Goal: Find specific page/section: Find specific page/section

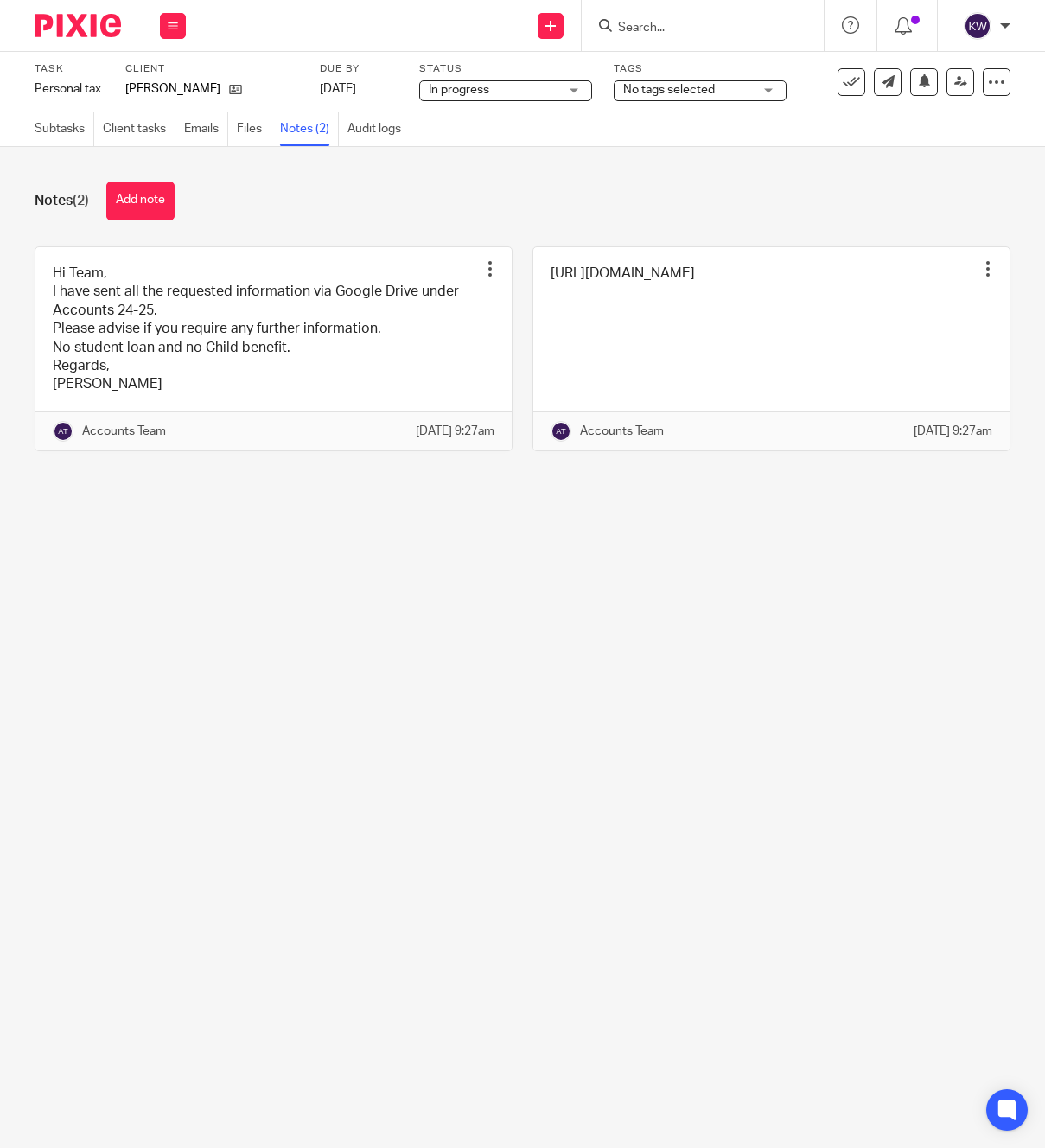
click at [725, 34] on input "Search" at bounding box center [694, 28] width 155 height 16
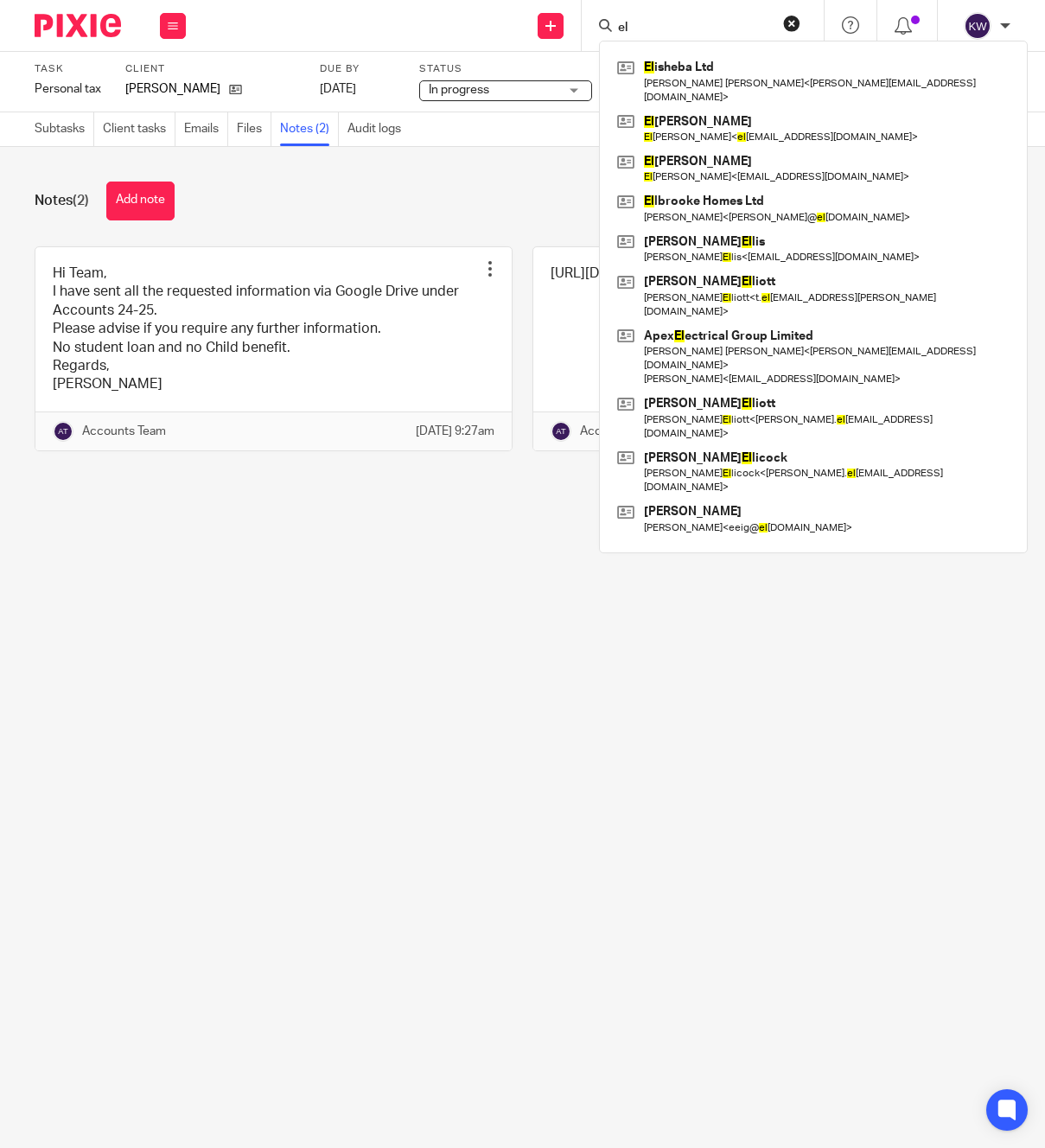
type input "e"
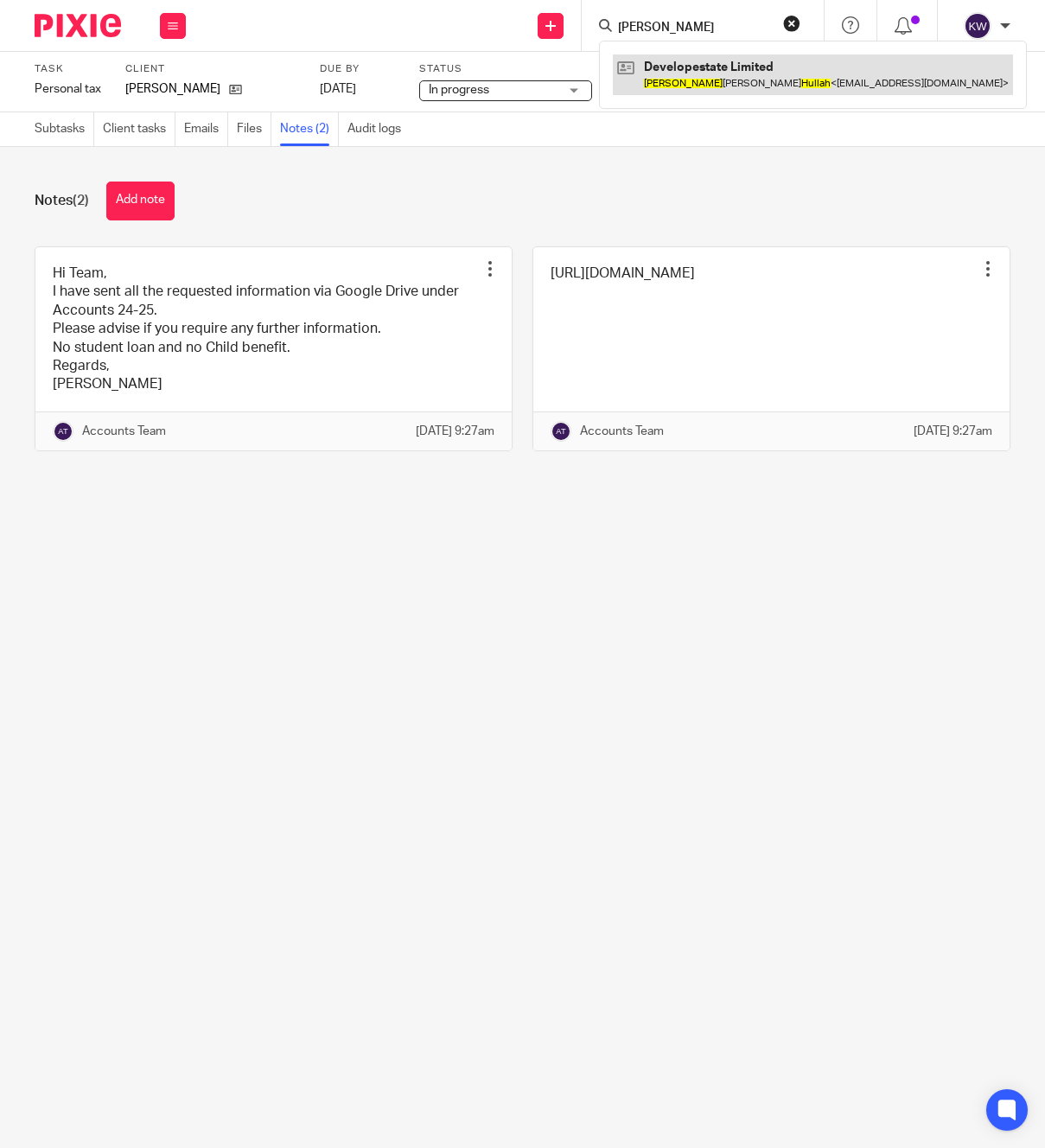
type input "[PERSON_NAME]"
click at [761, 83] on link at bounding box center [813, 74] width 400 height 40
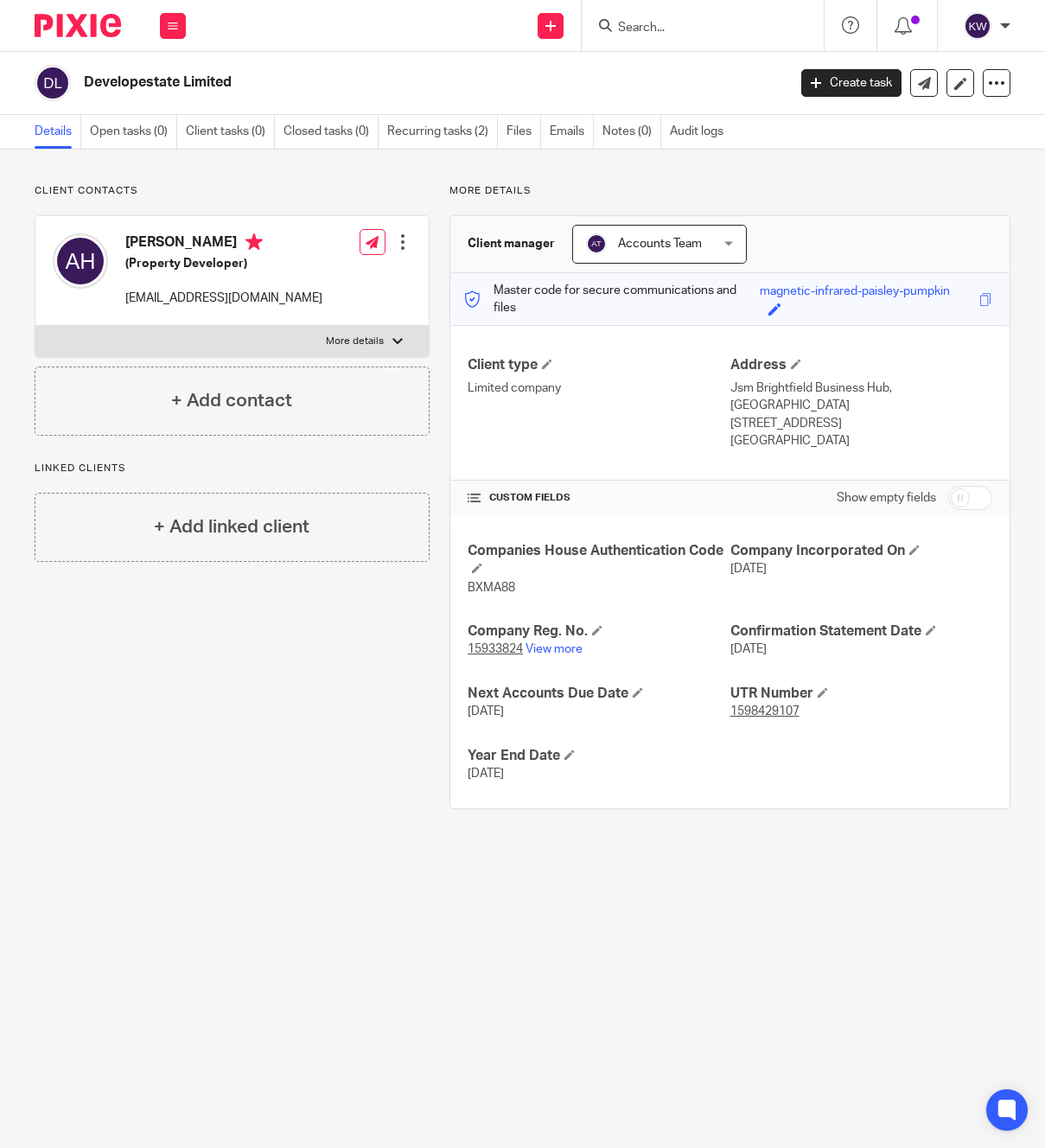
click at [654, 29] on input "Search" at bounding box center [694, 28] width 155 height 16
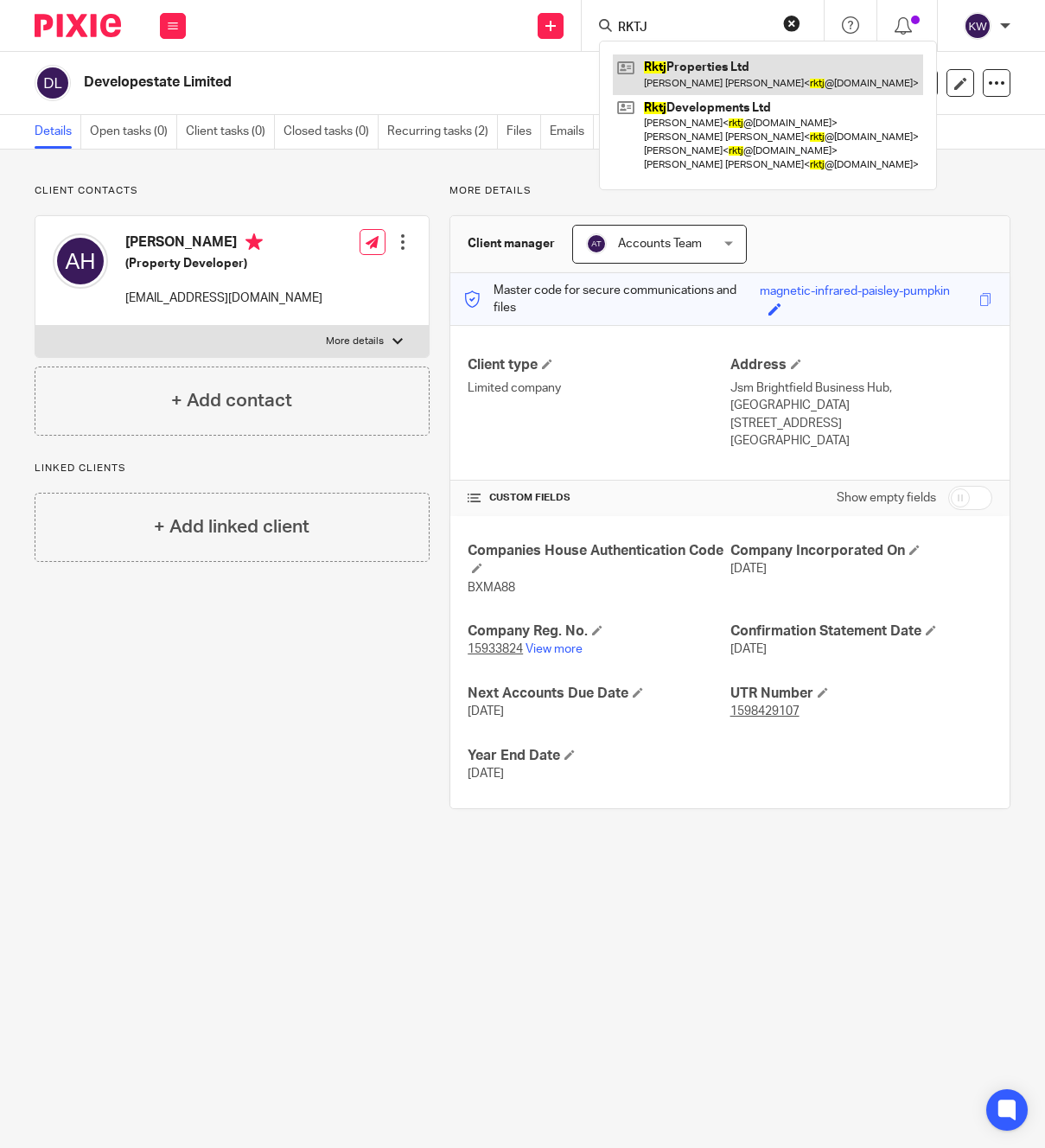
type input "RKTJ"
click at [672, 63] on link at bounding box center [768, 74] width 311 height 40
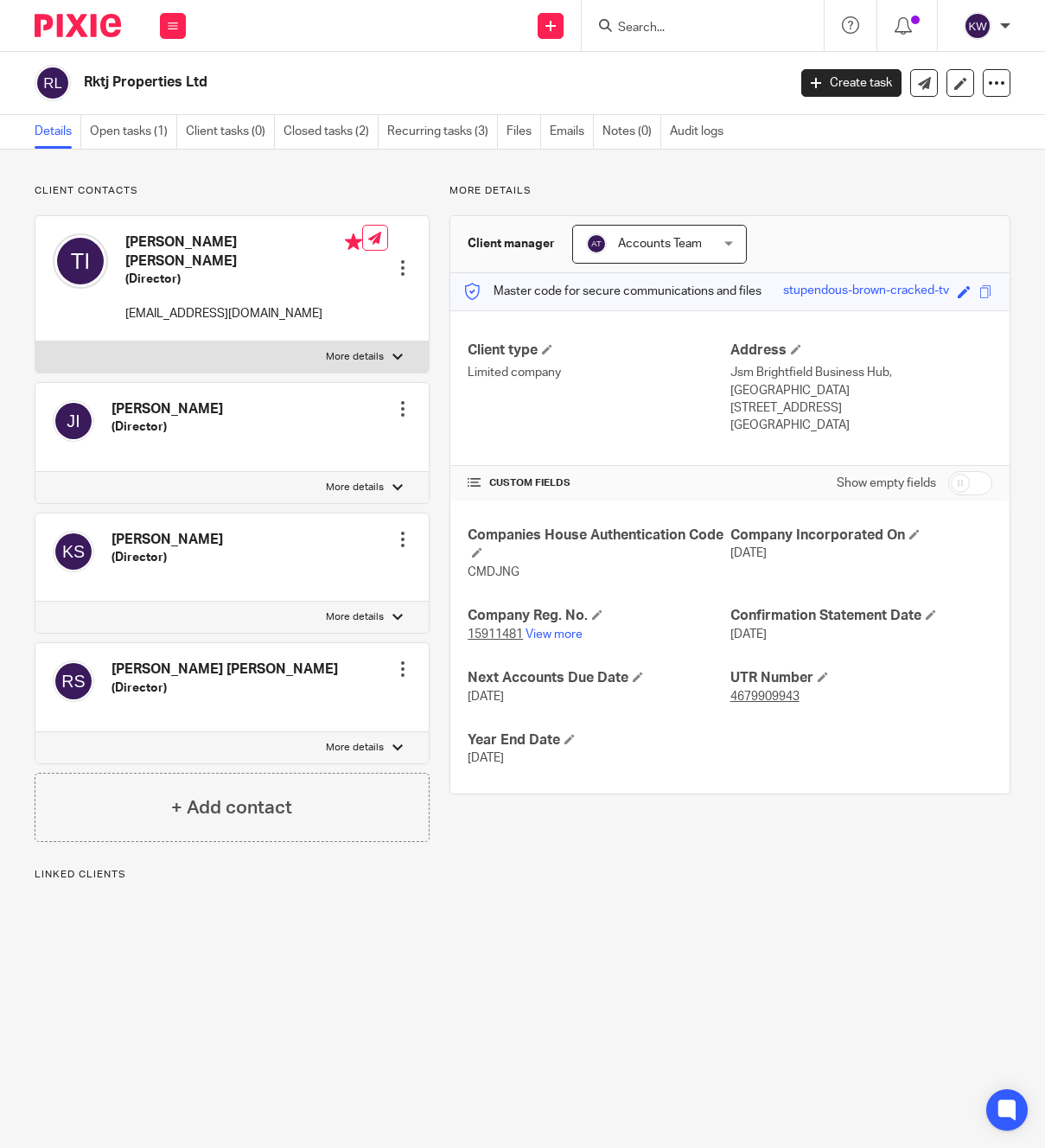
click at [143, 79] on h2 "Rktj Properties Ltd" at bounding box center [360, 83] width 554 height 18
copy main "Rktj Properties Ltd Create task Update from Companies House Export data Merge A…"
click at [666, 24] on input "Search" at bounding box center [694, 28] width 155 height 16
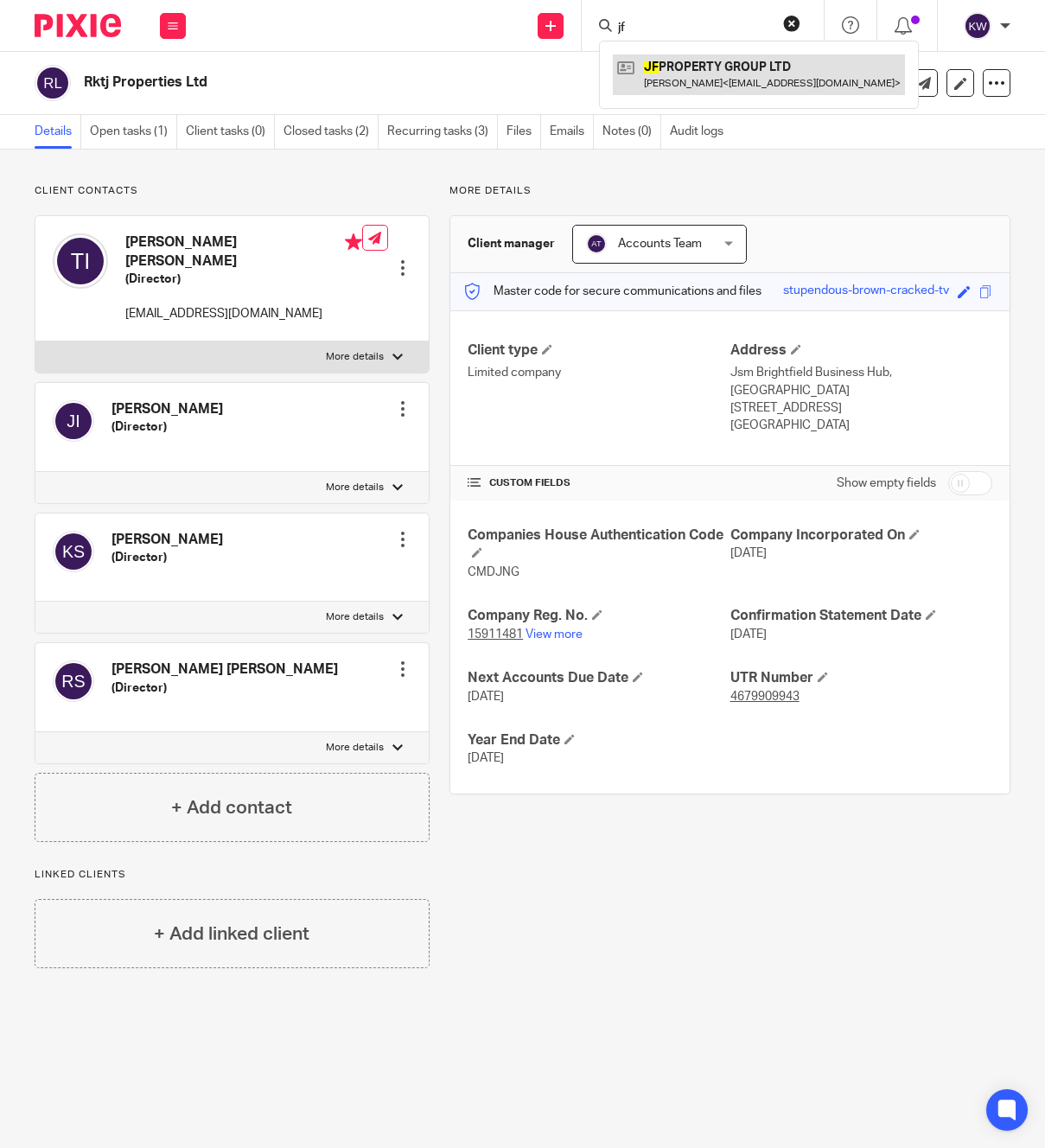
type input "jf"
click at [687, 77] on link at bounding box center [758, 74] width 292 height 40
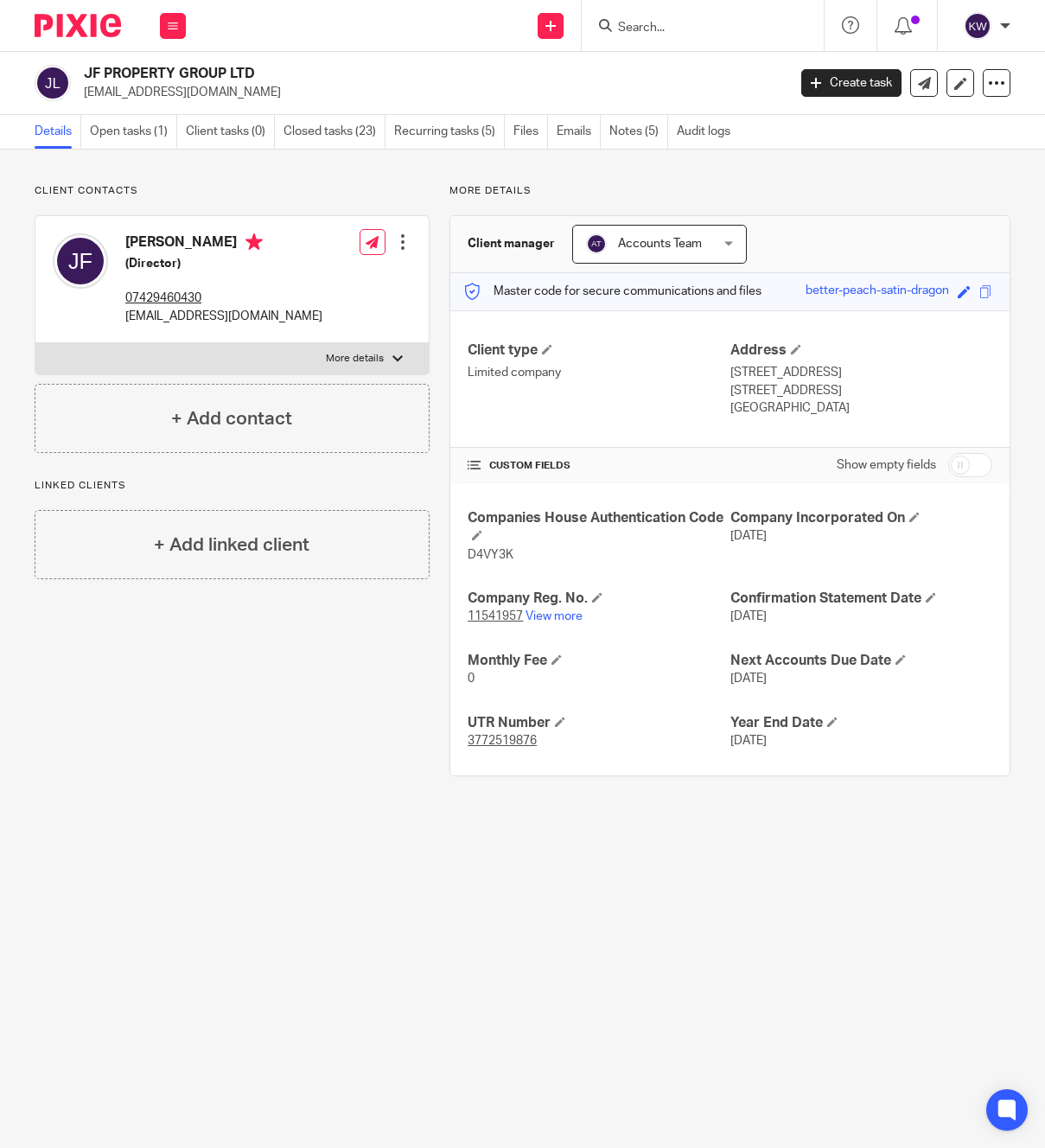
click at [185, 322] on p "jakefairclough95@gmail.com" at bounding box center [223, 317] width 197 height 17
copy div "jakefairclough95@gmail.com"
click at [730, 28] on input "Search" at bounding box center [694, 28] width 155 height 16
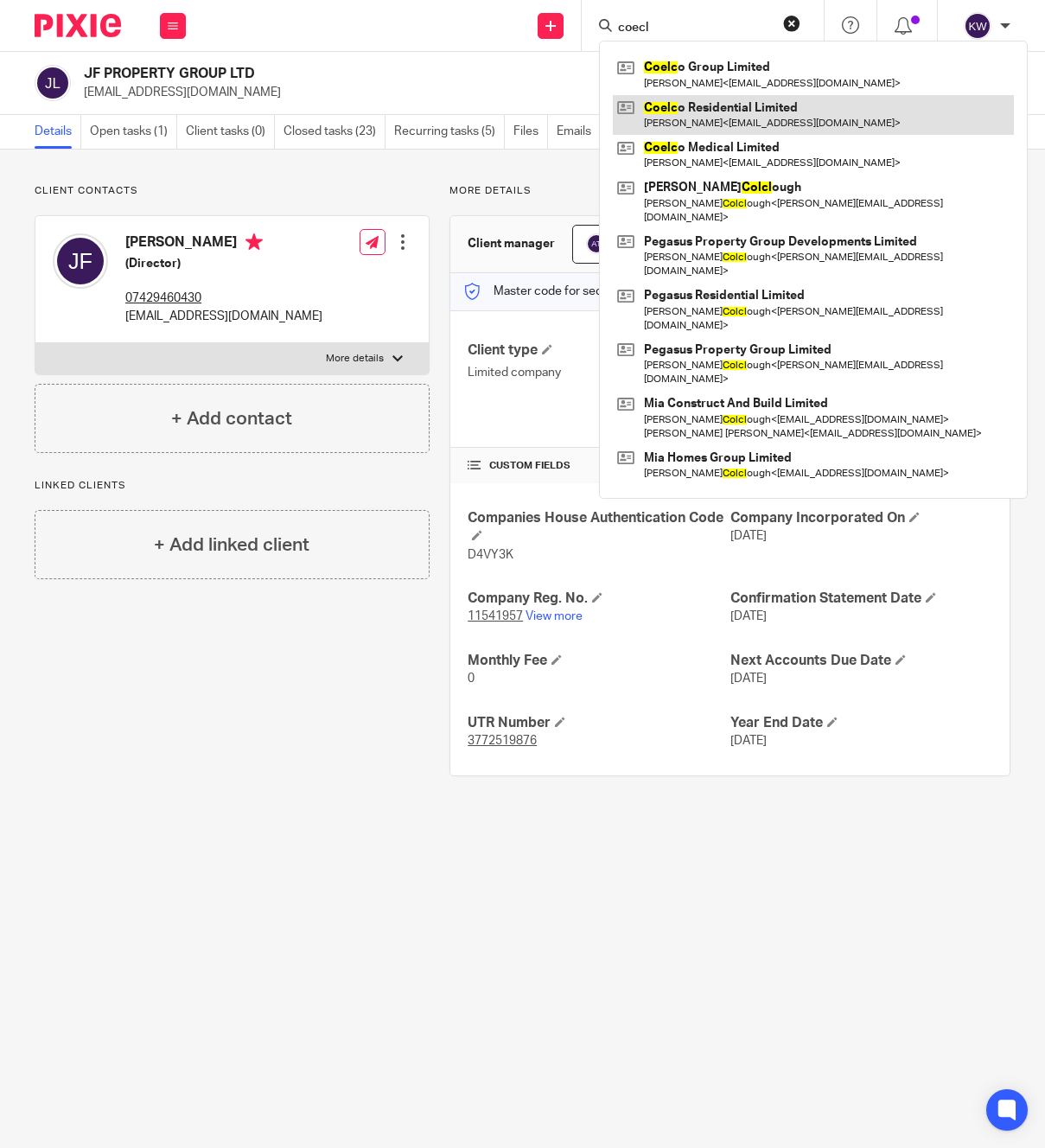
type input "coecl"
click at [727, 109] on link at bounding box center [813, 115] width 401 height 40
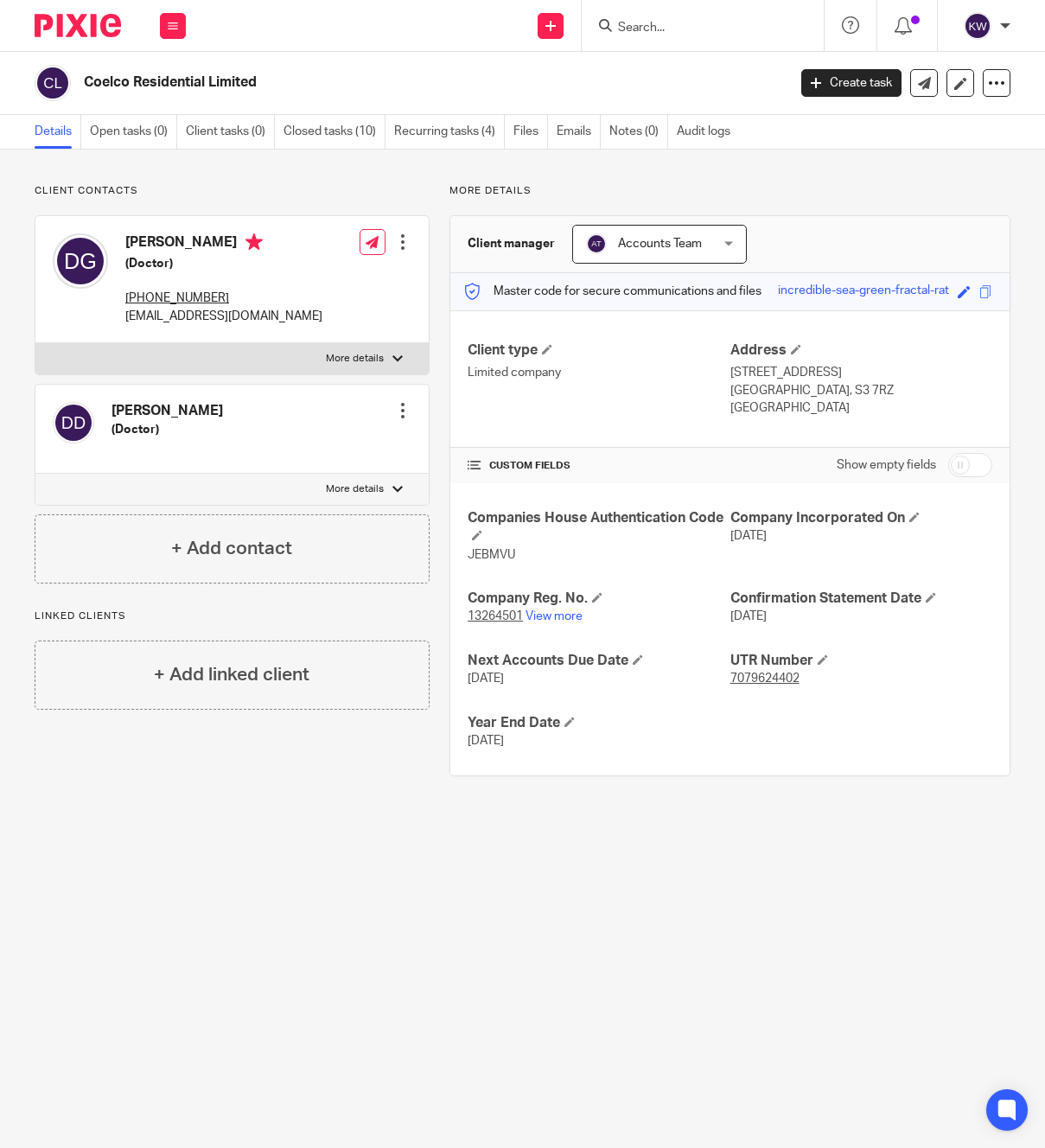
click at [176, 325] on p "c.fragkoulakis@gmail.com" at bounding box center [223, 317] width 197 height 17
click at [657, 27] on input "Search" at bounding box center [694, 28] width 155 height 16
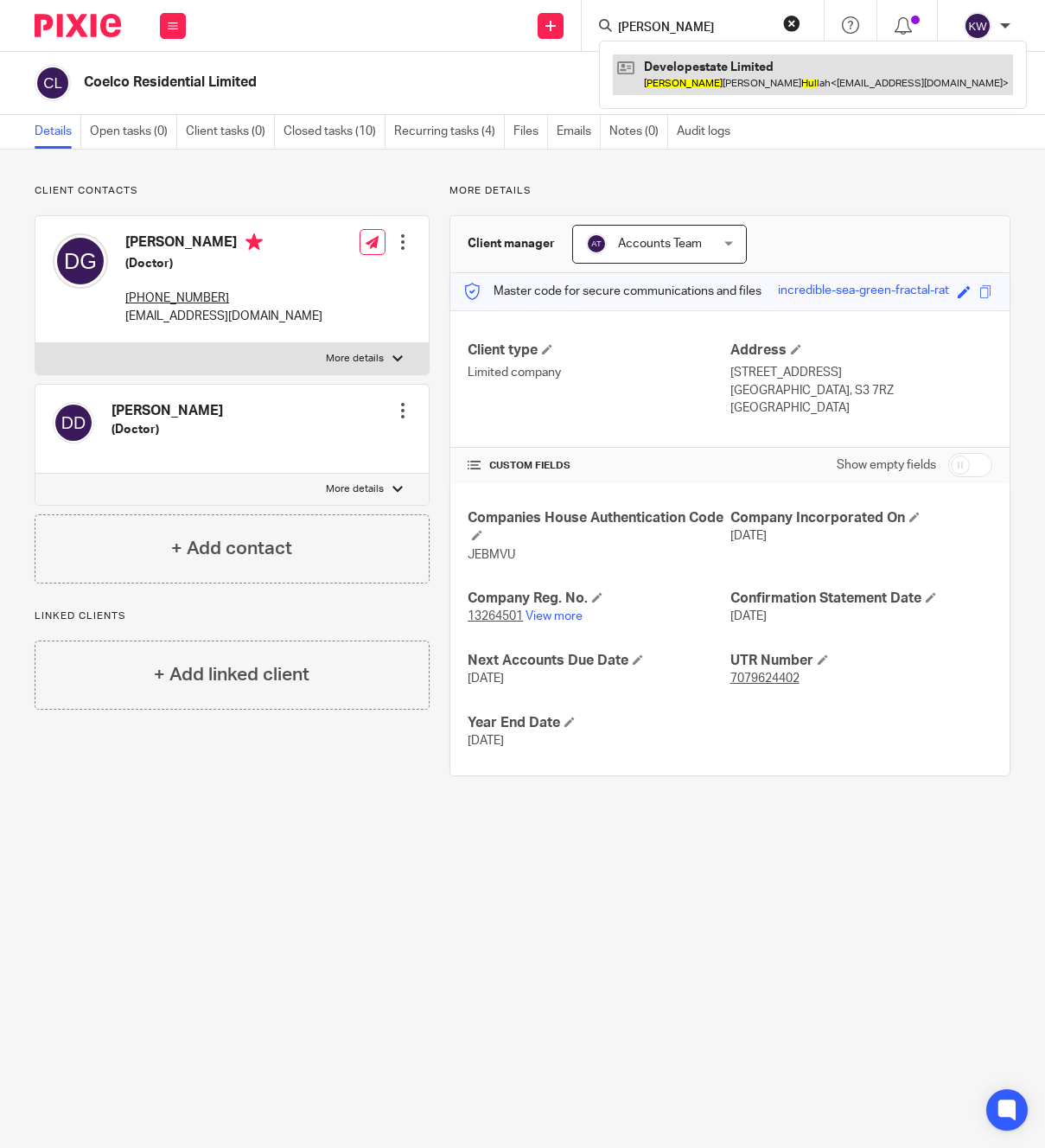
type input "alex hull"
click at [691, 81] on link at bounding box center [813, 74] width 400 height 40
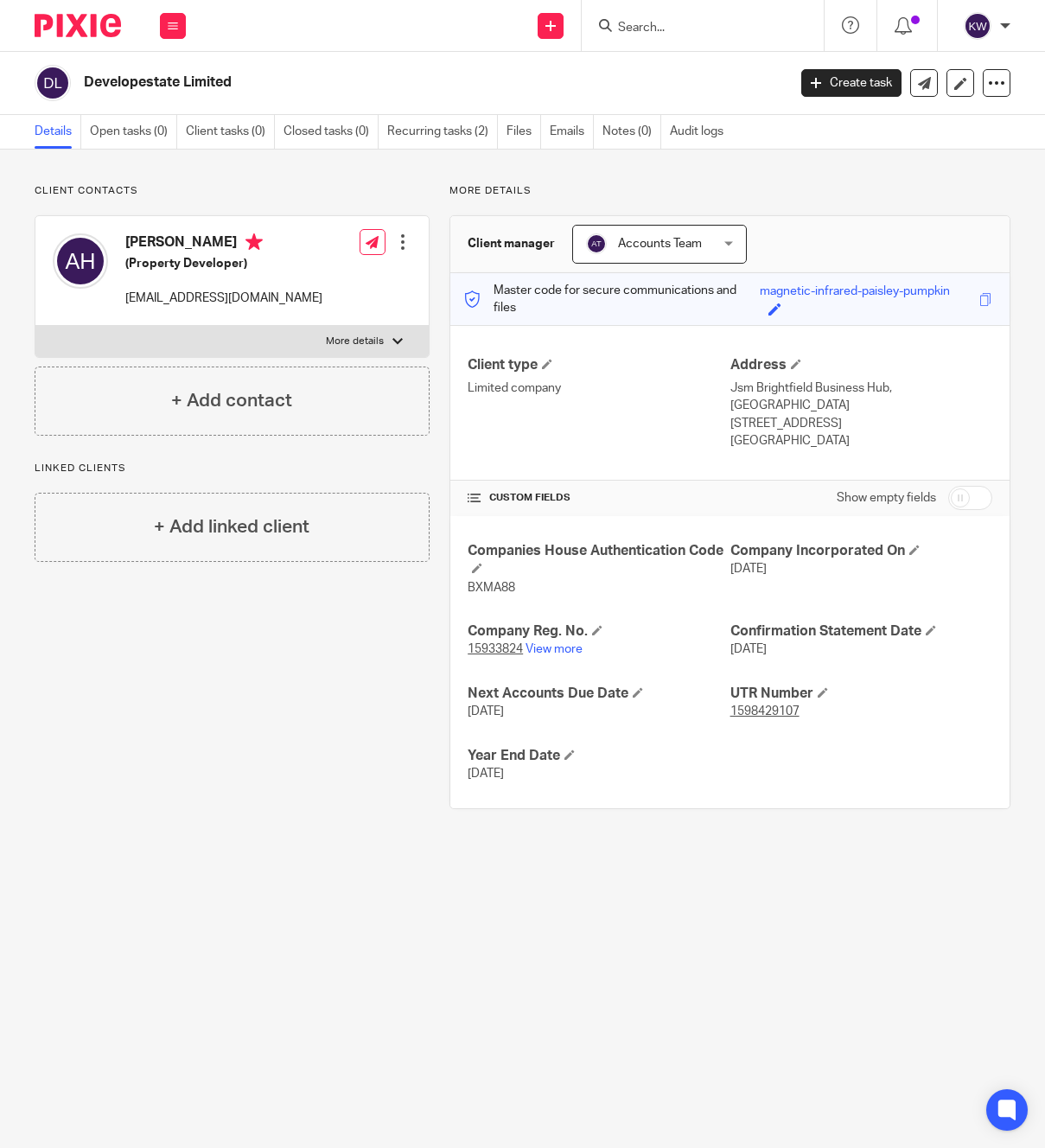
click at [206, 289] on p "[EMAIL_ADDRESS][DOMAIN_NAME]" at bounding box center [223, 298] width 197 height 17
copy div "[EMAIL_ADDRESS][DOMAIN_NAME]"
click at [638, 27] on input "Search" at bounding box center [694, 28] width 155 height 16
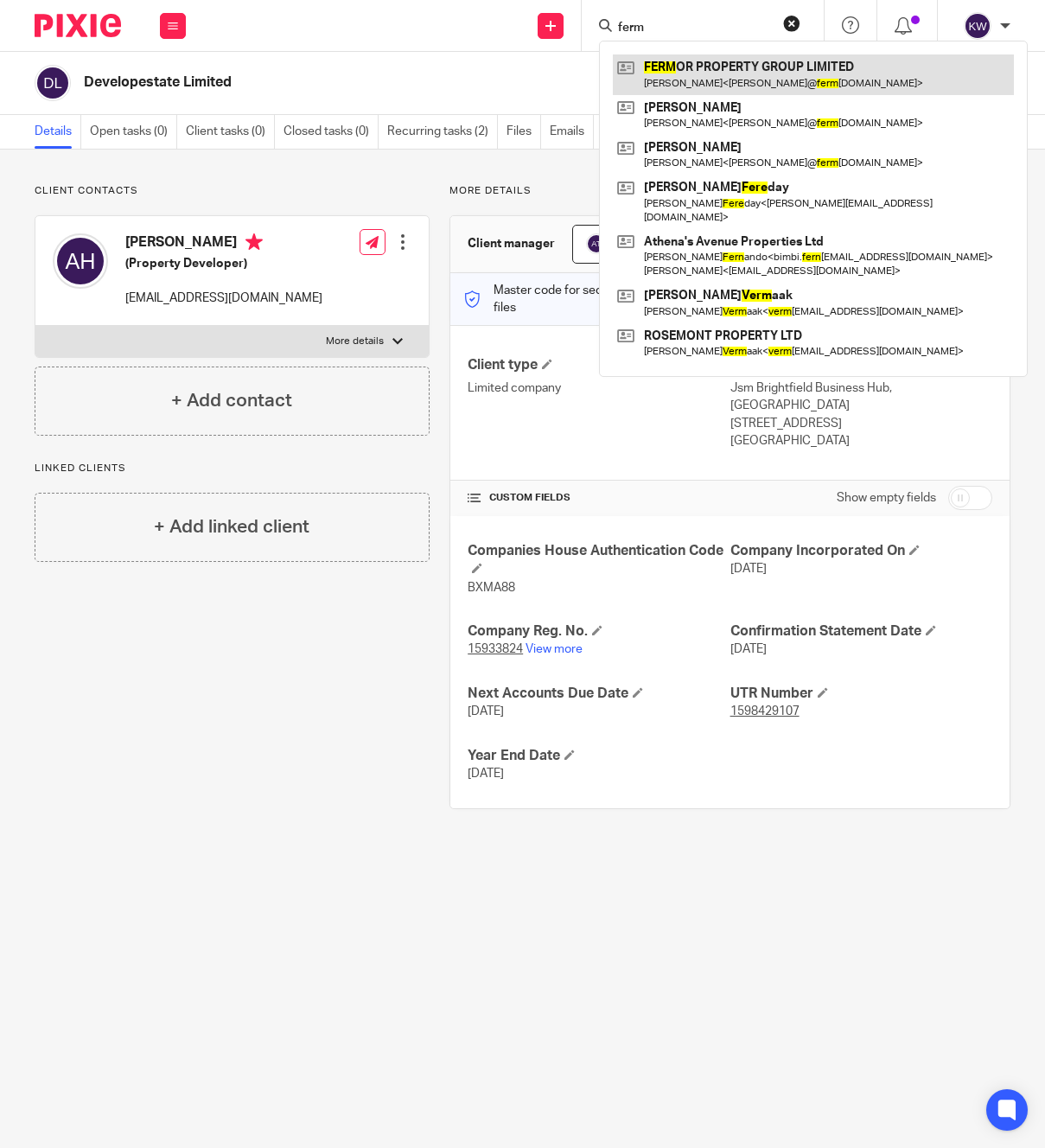
type input "ferm"
click at [681, 87] on link at bounding box center [813, 74] width 401 height 40
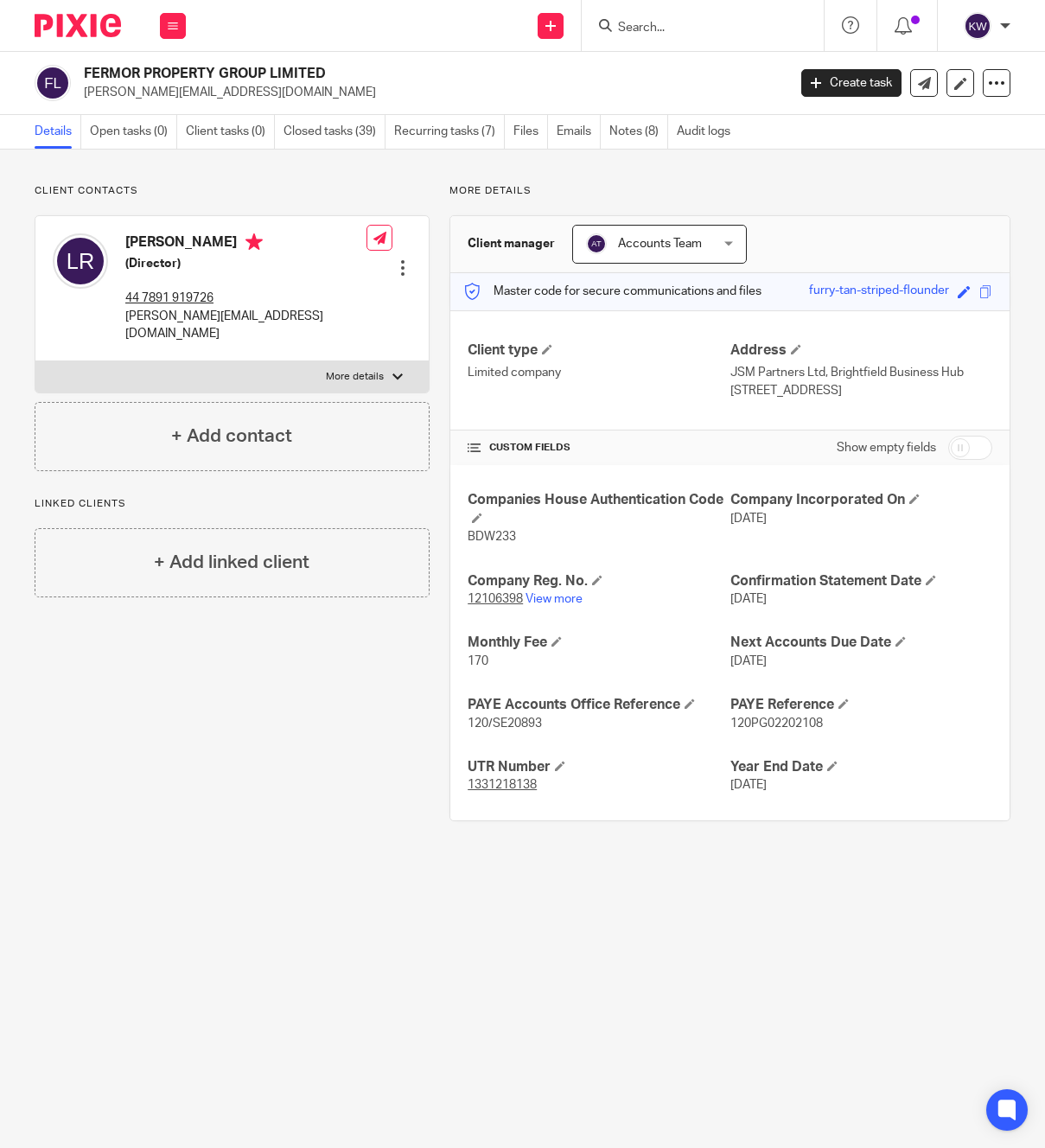
click at [201, 319] on p "louise@fermorpropertygroup.co.uk" at bounding box center [246, 325] width 241 height 35
copy div "louise@fermorpropertygroup.co.uk"
click at [652, 34] on input "Search" at bounding box center [694, 28] width 155 height 16
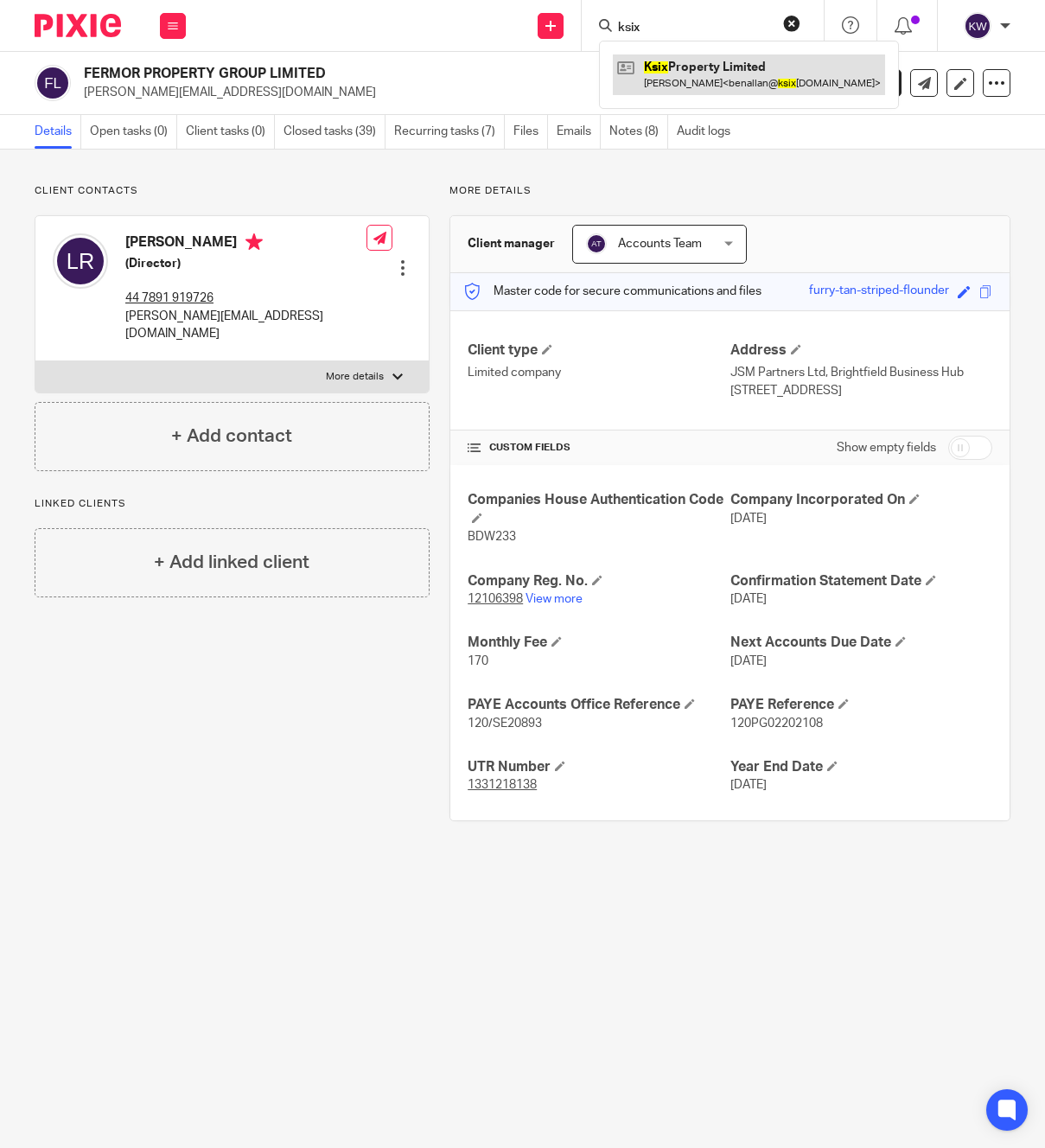
type input "ksix"
click at [672, 73] on link at bounding box center [749, 74] width 272 height 40
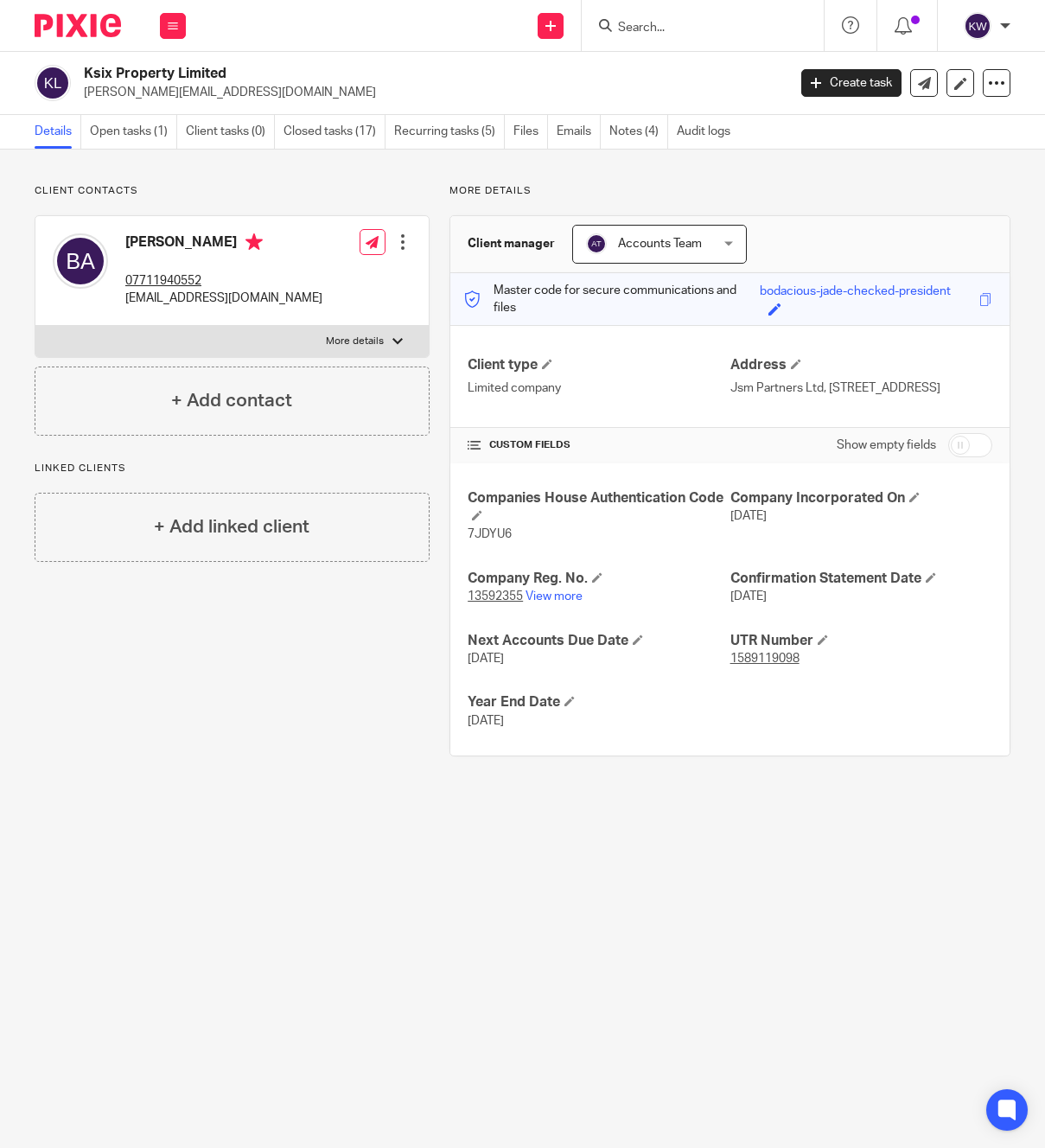
click at [186, 298] on p "[EMAIL_ADDRESS][DOMAIN_NAME]" at bounding box center [223, 298] width 197 height 17
click at [692, 30] on input "Search" at bounding box center [694, 28] width 155 height 16
type input "msyd"
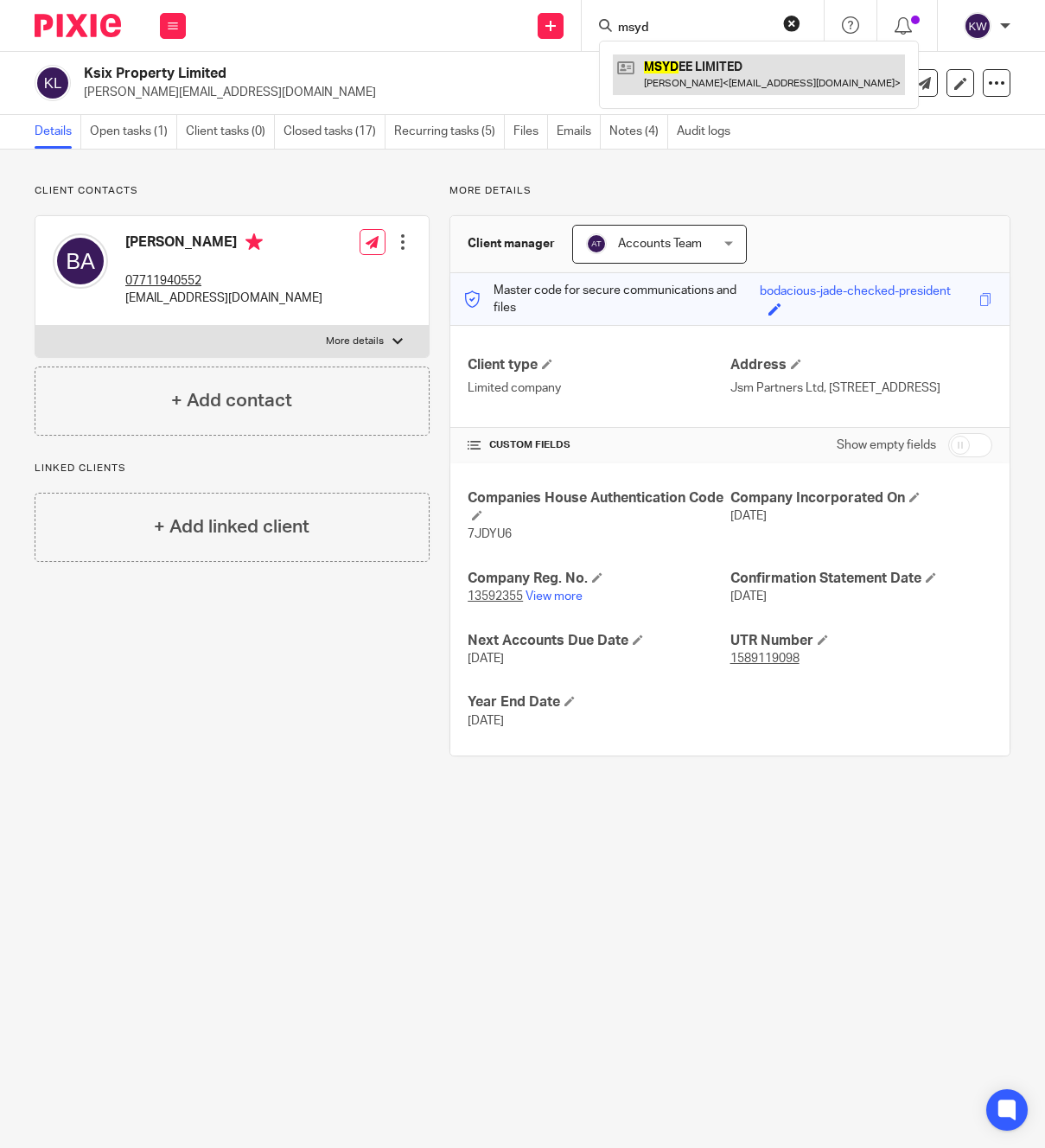
click at [736, 75] on link at bounding box center [758, 74] width 292 height 40
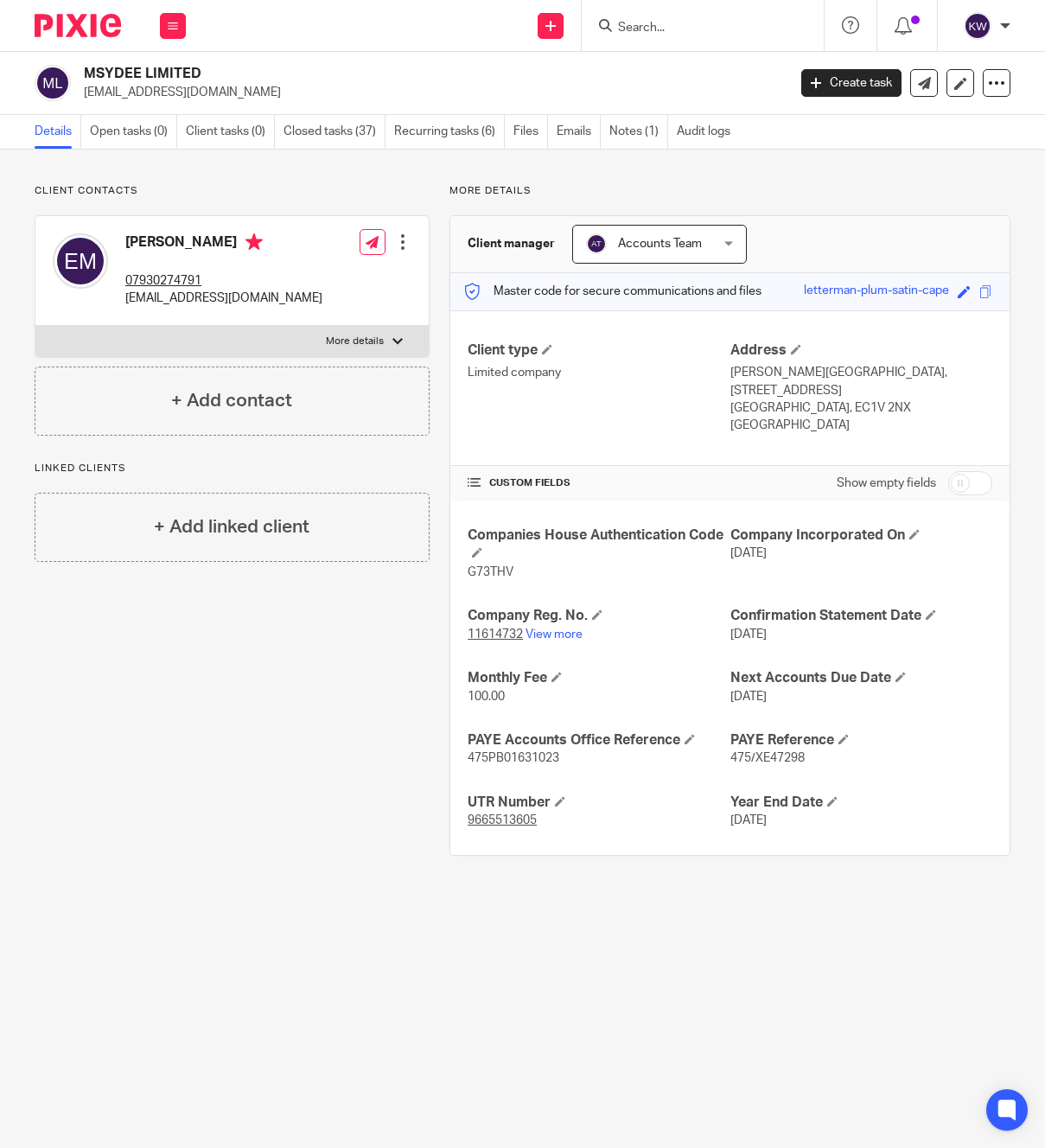
click at [213, 300] on p "[EMAIL_ADDRESS][DOMAIN_NAME]" at bounding box center [223, 298] width 197 height 17
drag, startPoint x: 662, startPoint y: 42, endPoint x: 662, endPoint y: 31, distance: 11.0
click at [663, 40] on div at bounding box center [702, 25] width 242 height 51
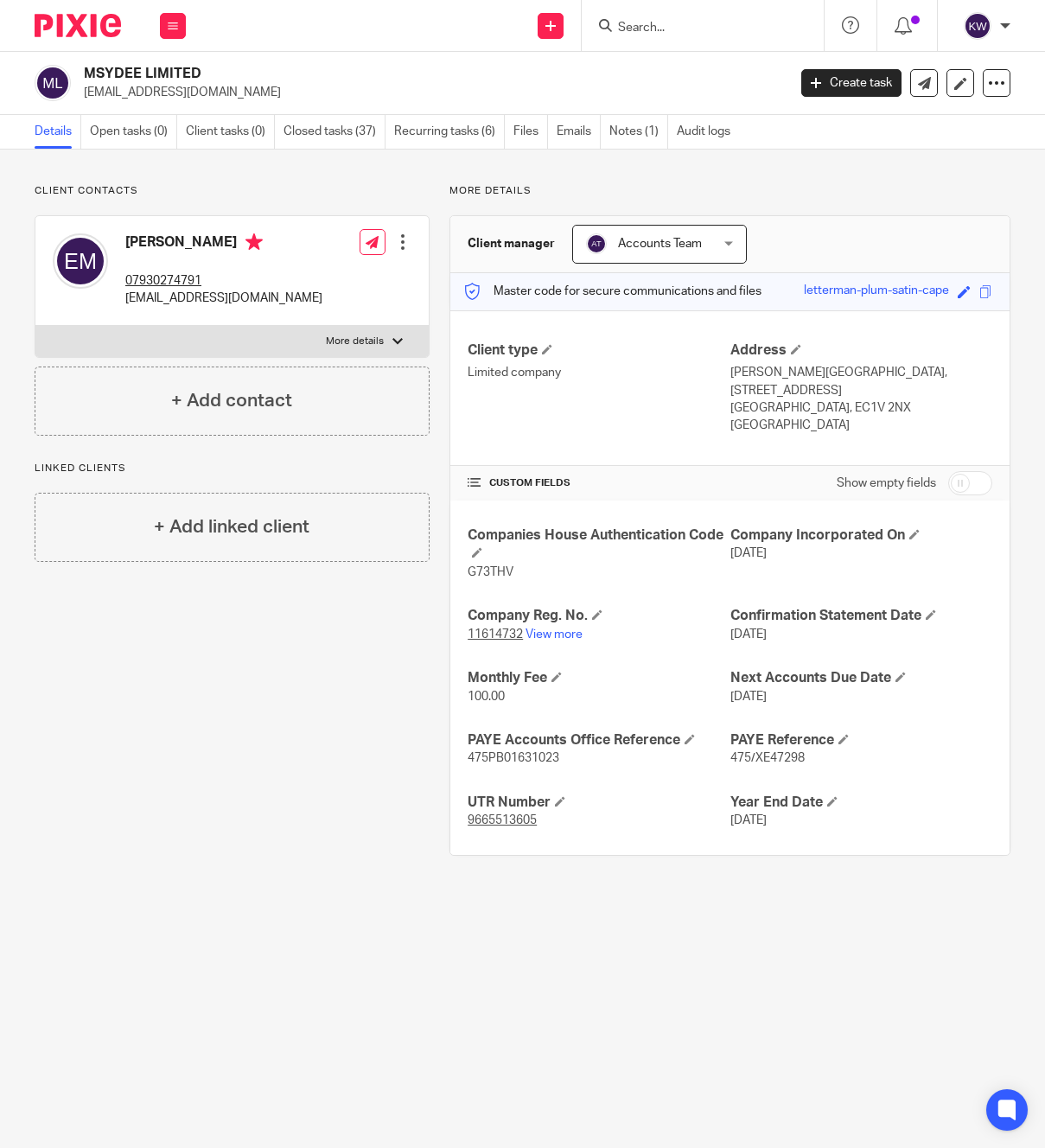
click at [662, 27] on input "Search" at bounding box center [694, 28] width 155 height 16
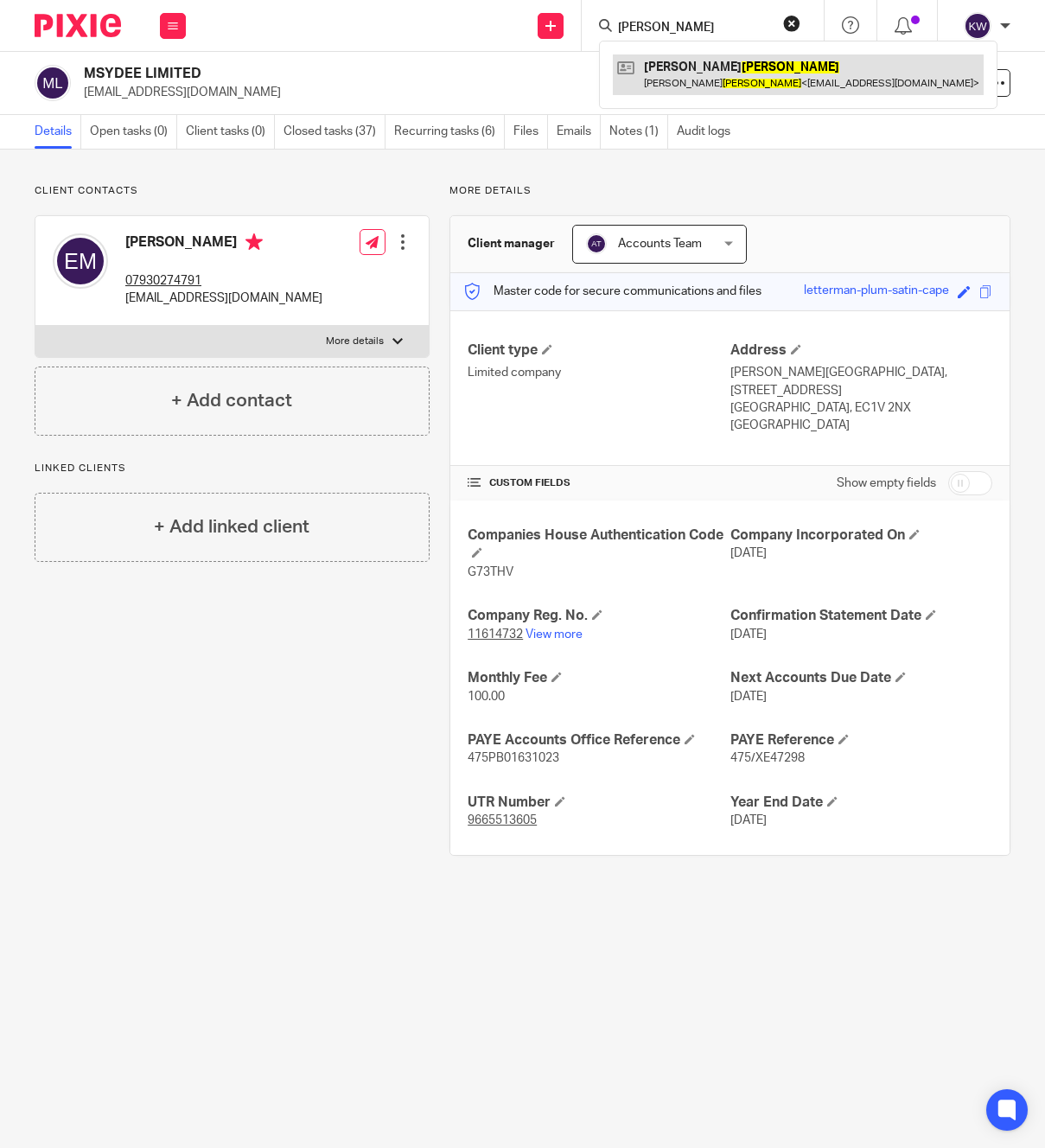
type input "[PERSON_NAME]"
click at [709, 76] on link at bounding box center [798, 74] width 371 height 40
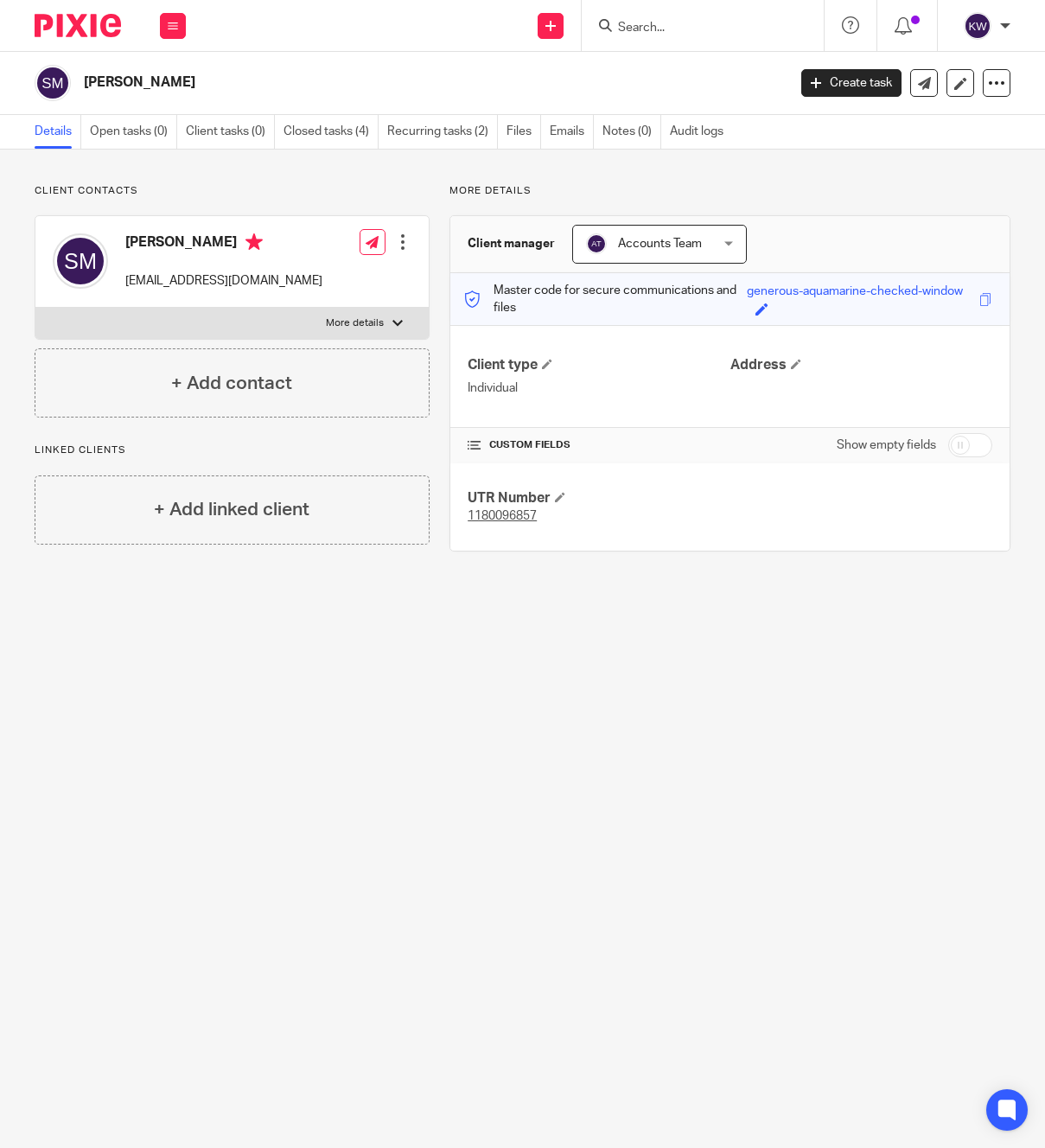
click at [177, 286] on p "[EMAIL_ADDRESS][DOMAIN_NAME]" at bounding box center [223, 281] width 197 height 17
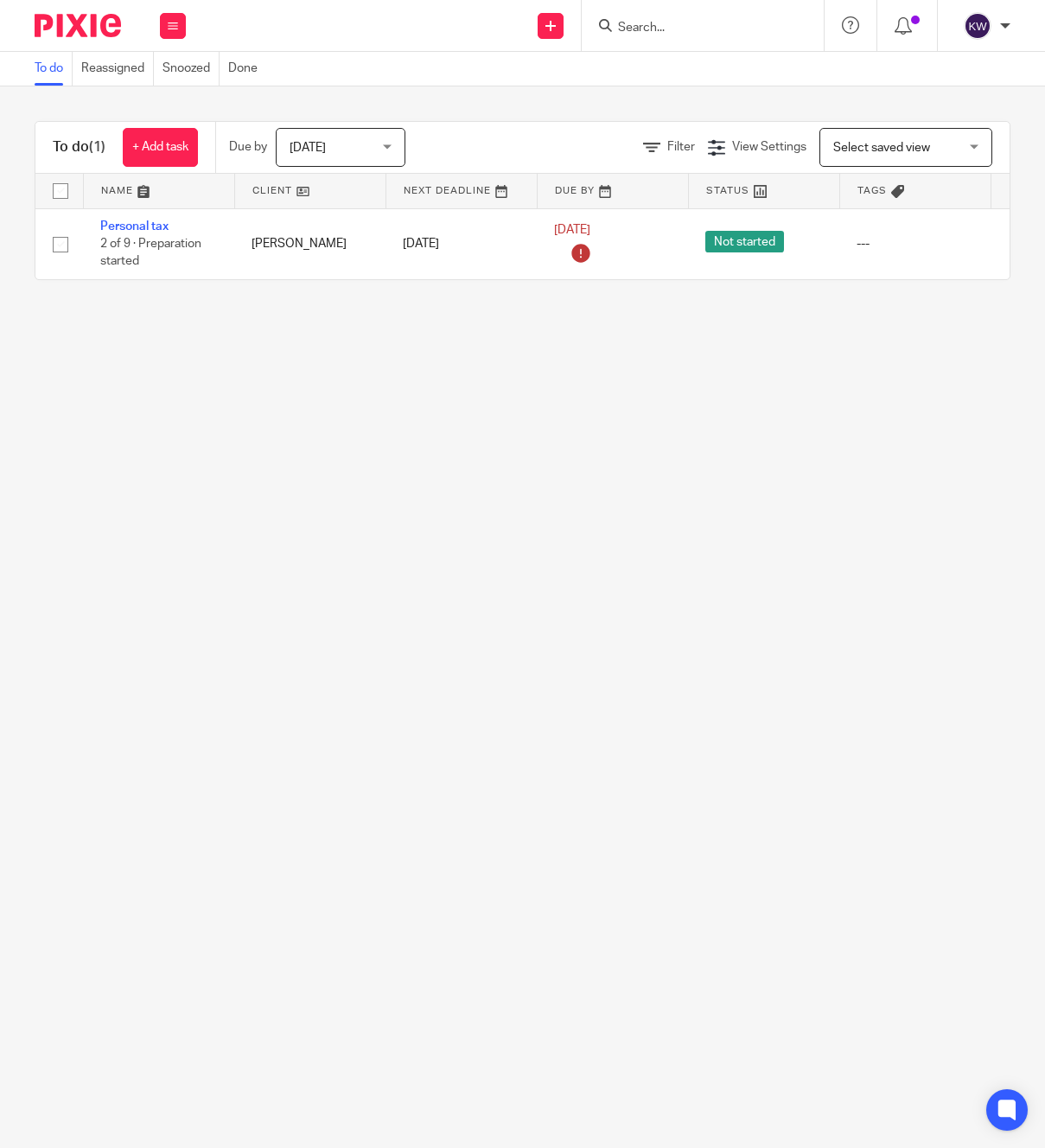
click at [635, 30] on input "Search" at bounding box center [694, 28] width 155 height 16
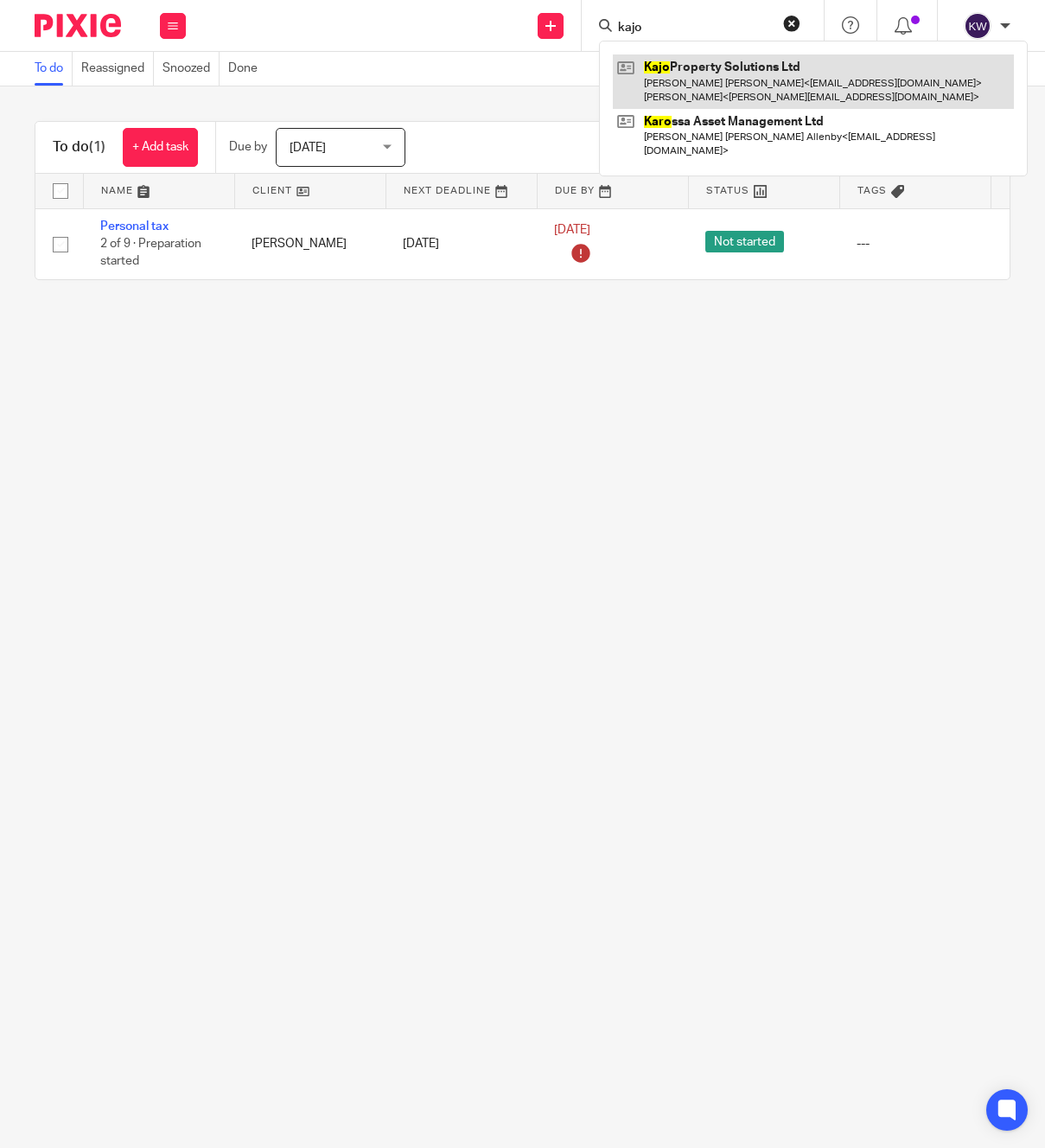
type input "kajo"
click at [651, 84] on link at bounding box center [813, 81] width 401 height 53
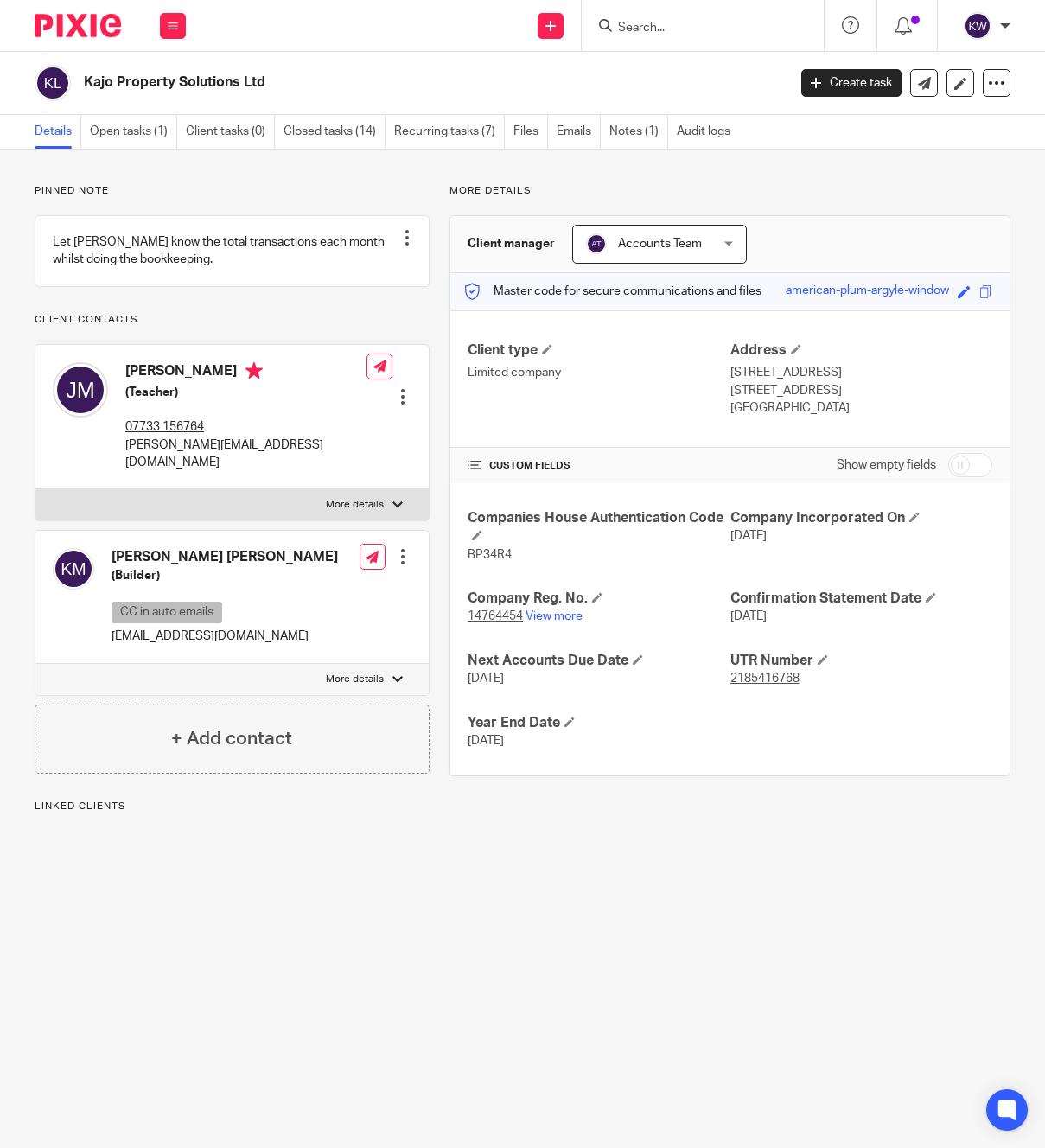
click at [174, 84] on h2 "Kajo Property Solutions Ltd" at bounding box center [360, 83] width 554 height 18
copy main "Kajo Property Solutions Ltd Create task Update from Companies House Export data…"
click at [562, 616] on link "View more" at bounding box center [554, 616] width 57 height 12
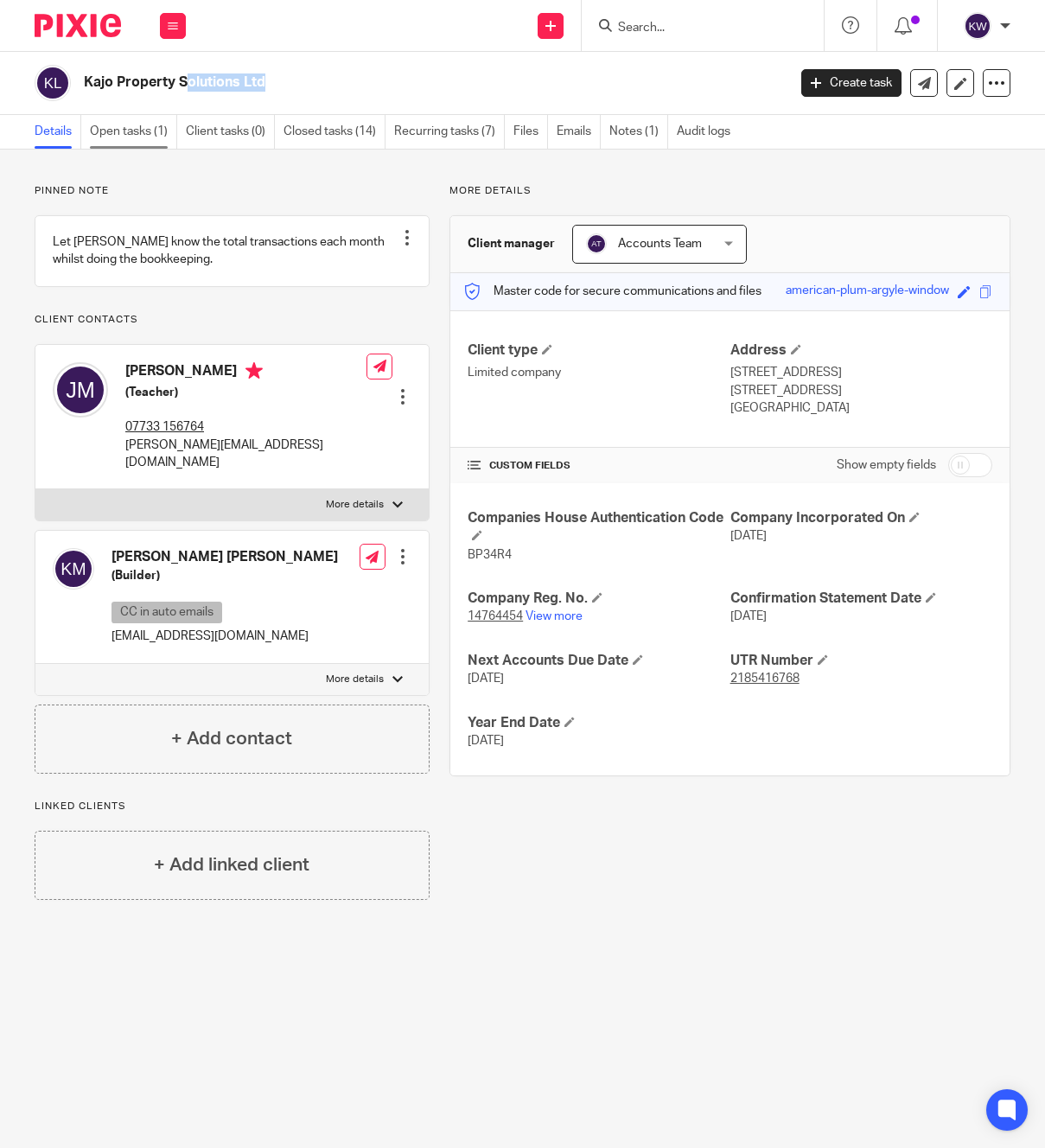
click at [138, 139] on link "Open tasks (1)" at bounding box center [134, 131] width 87 height 34
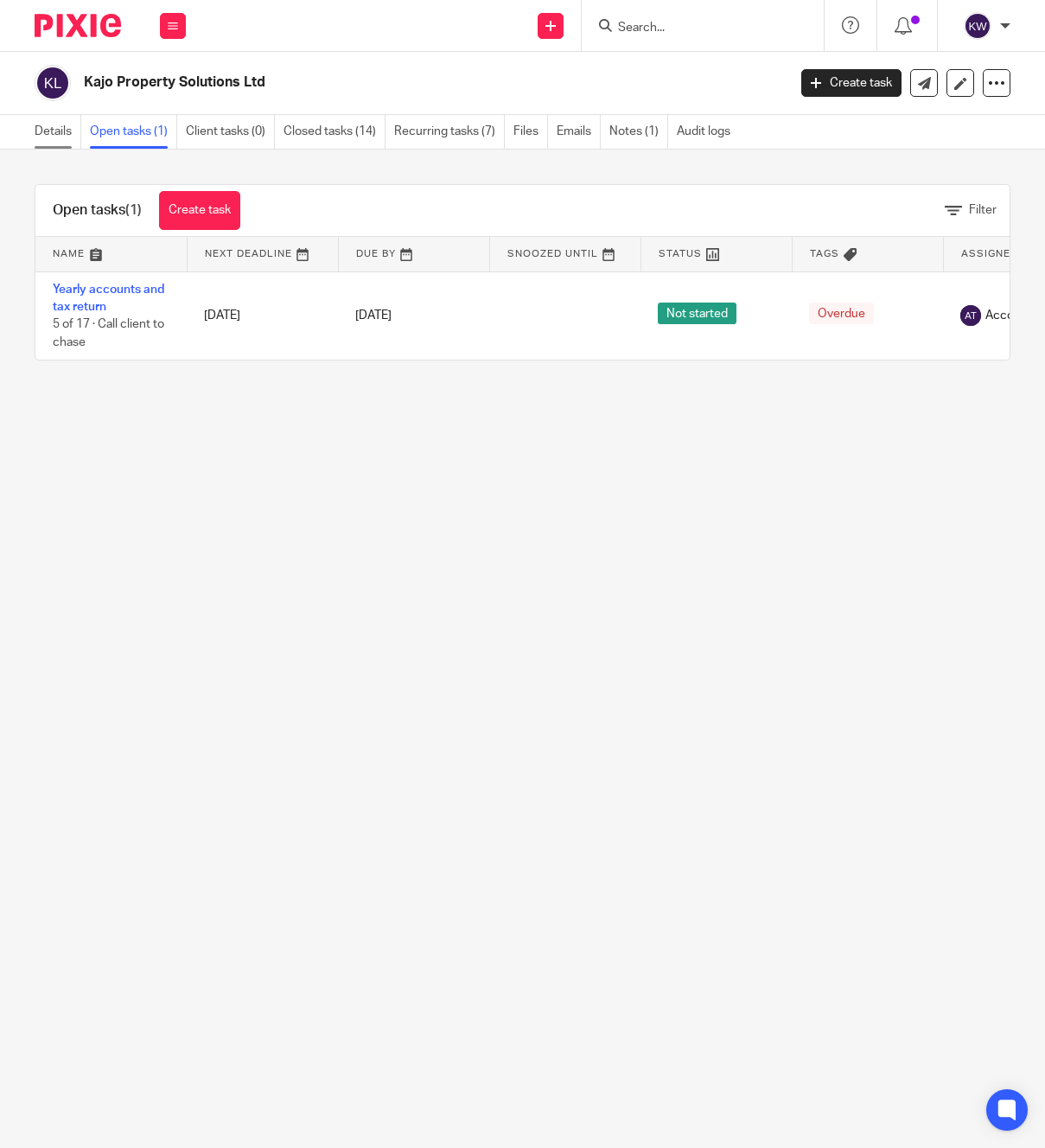
click at [56, 134] on link "Details" at bounding box center [58, 131] width 47 height 34
